Goal: Book appointment/travel/reservation

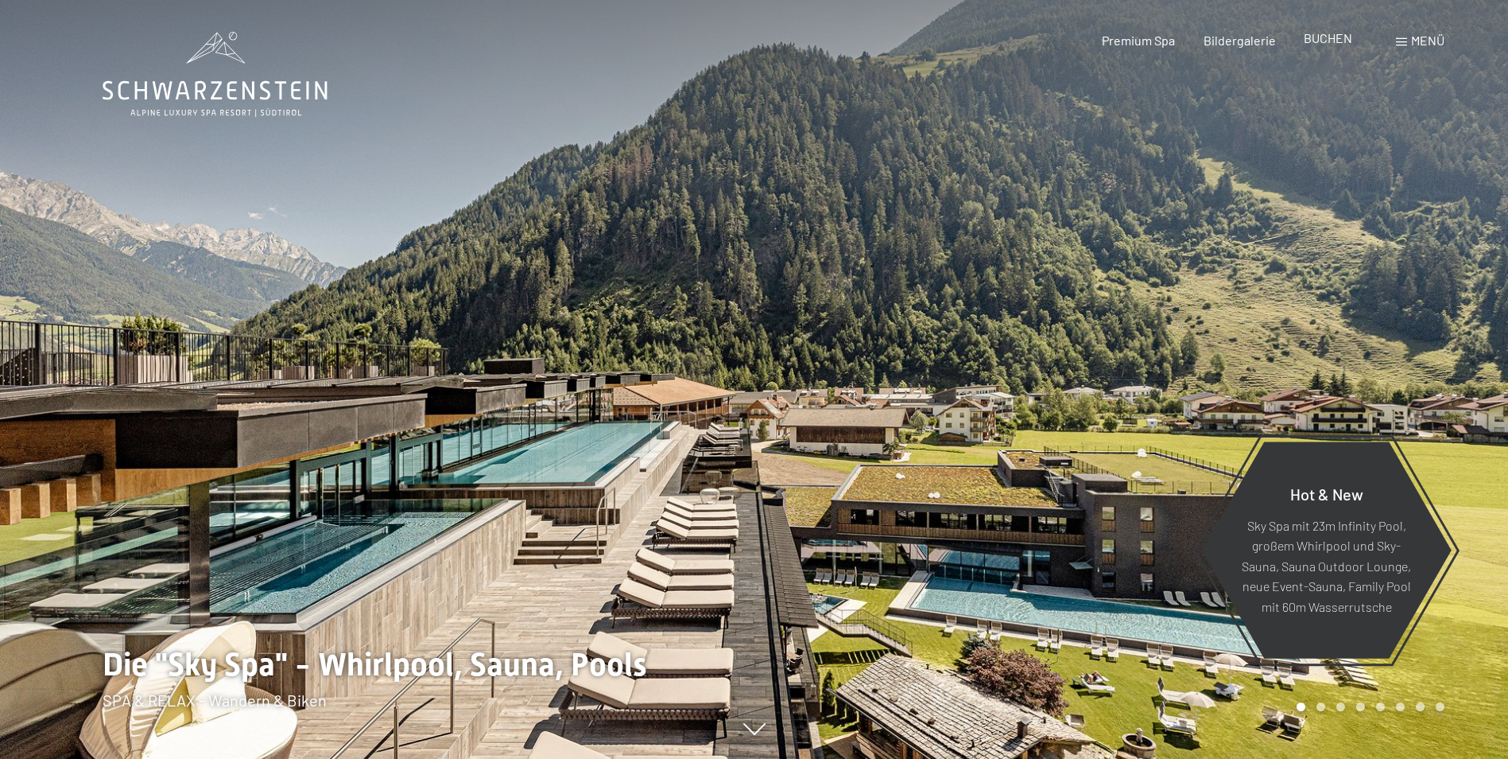
click at [1326, 41] on span "BUCHEN" at bounding box center [1328, 37] width 49 height 15
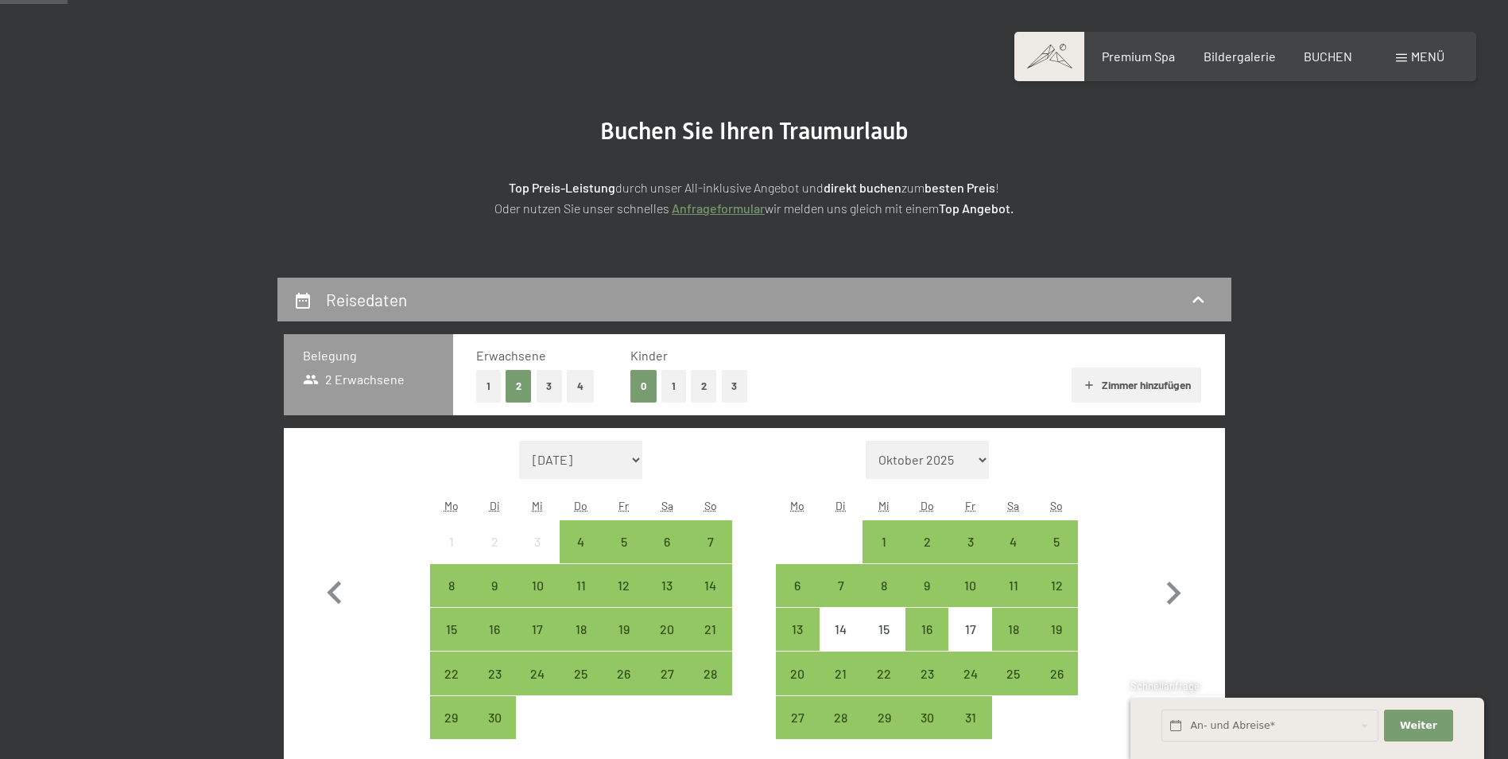
scroll to position [239, 0]
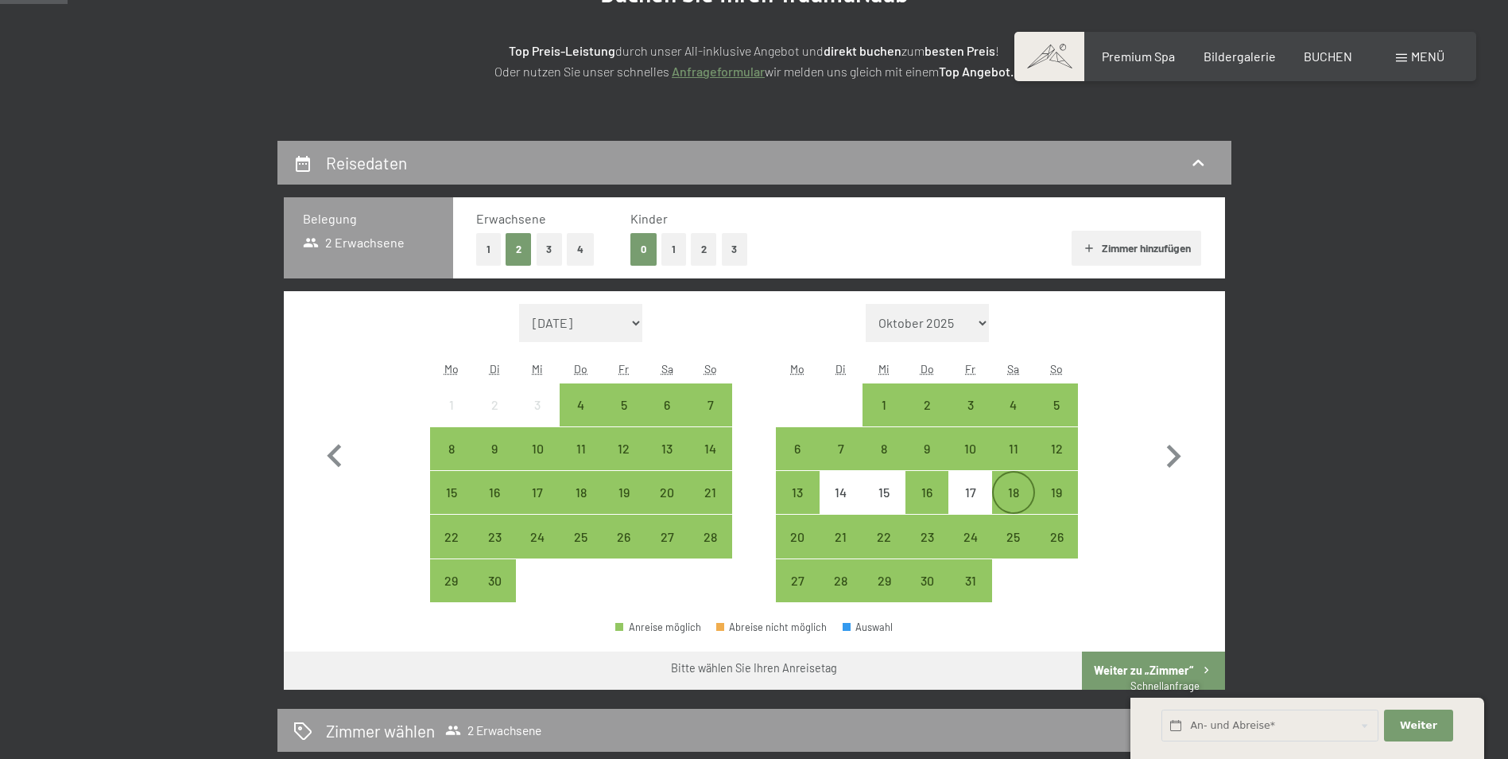
click at [1015, 486] on div "18" at bounding box center [1014, 506] width 40 height 40
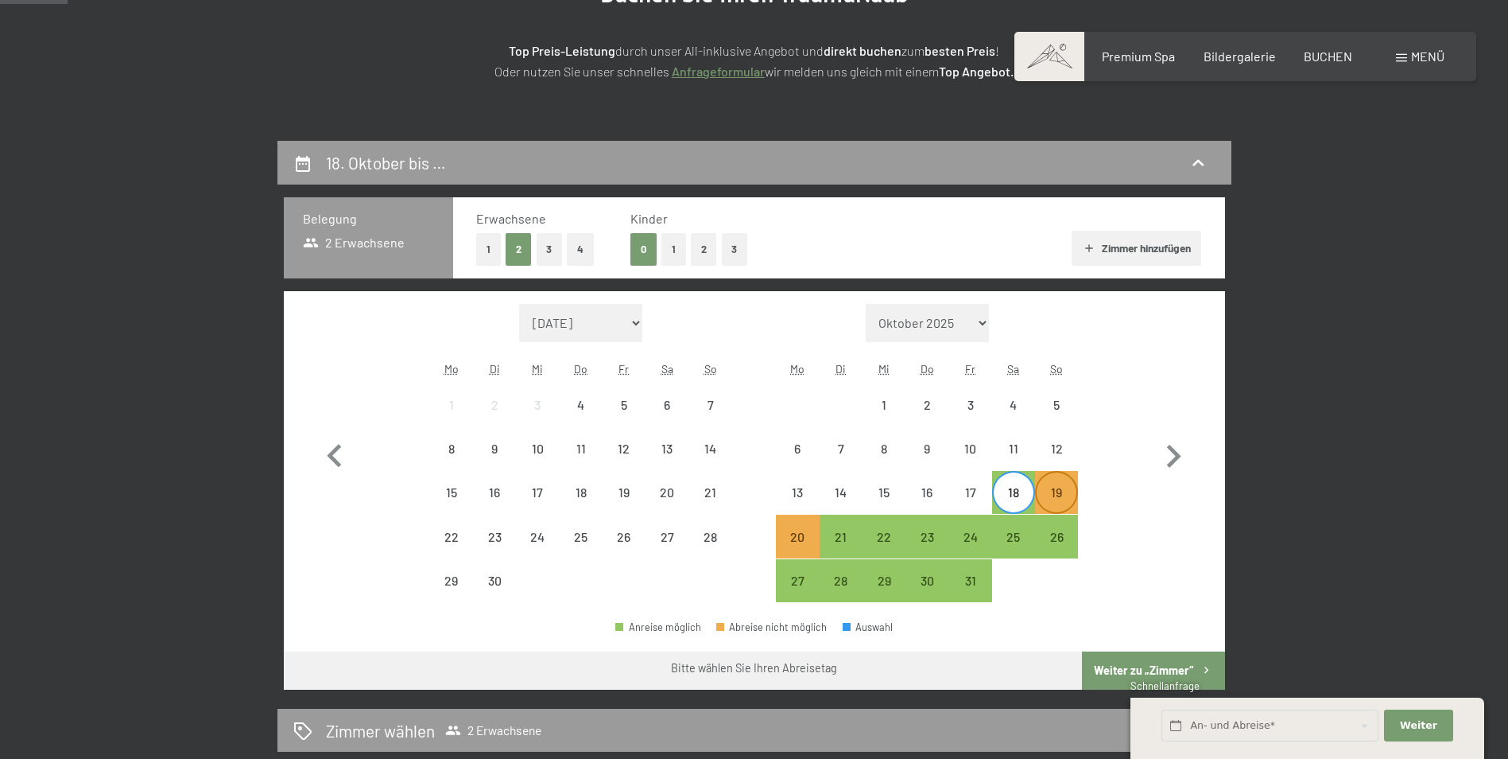
click at [1057, 489] on div "19" at bounding box center [1057, 506] width 40 height 40
